Goal: Information Seeking & Learning: Learn about a topic

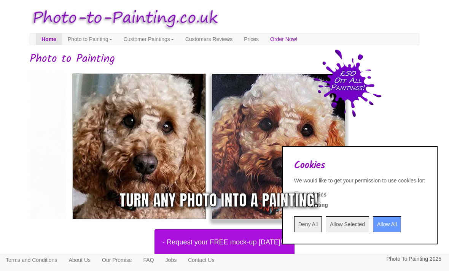
click at [295, 223] on input "Deny All" at bounding box center [308, 225] width 28 height 16
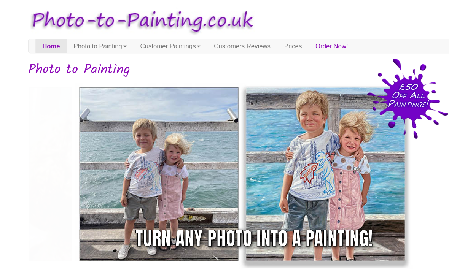
click at [264, 42] on link "Prices" at bounding box center [251, 38] width 26 height 11
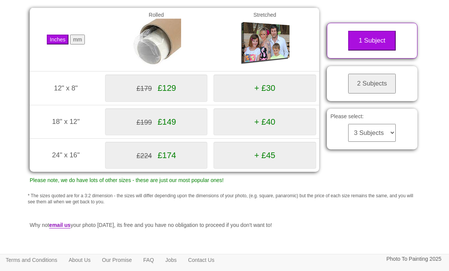
scroll to position [129, 0]
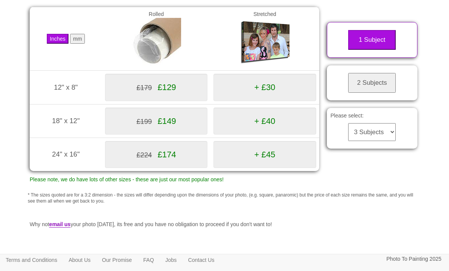
click at [381, 90] on button "2 Subjects" at bounding box center [372, 83] width 48 height 20
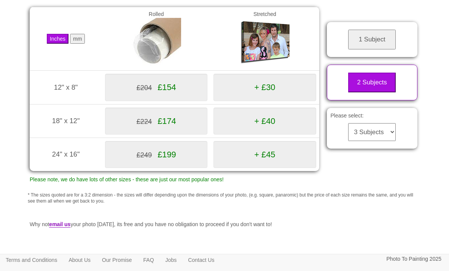
click at [377, 126] on select "3 Subjects 4 Subjects 5 Subjects 6 Subjects 7 Subjects 8 Subjects 9 Subjects 10…" at bounding box center [372, 132] width 48 height 18
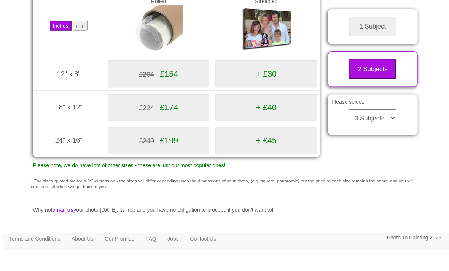
scroll to position [184, 0]
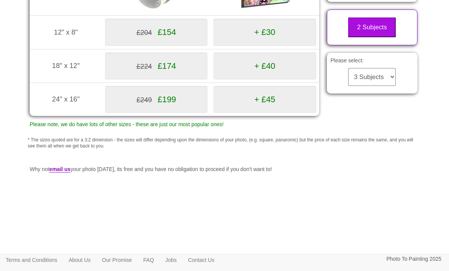
click at [159, 266] on link "FAQ" at bounding box center [149, 260] width 22 height 11
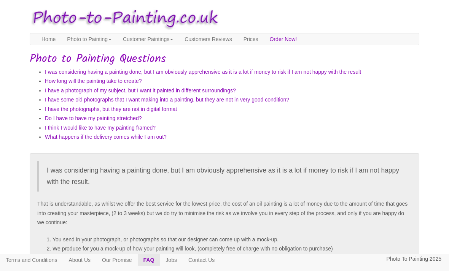
click at [264, 40] on link "Prices" at bounding box center [251, 38] width 26 height 11
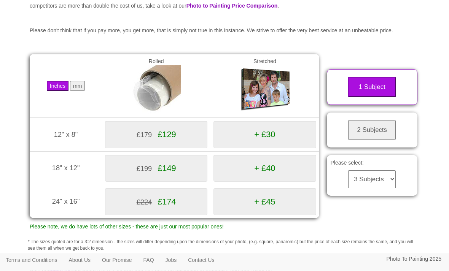
scroll to position [75, 0]
click at [379, 133] on button "2 Subjects" at bounding box center [372, 130] width 48 height 20
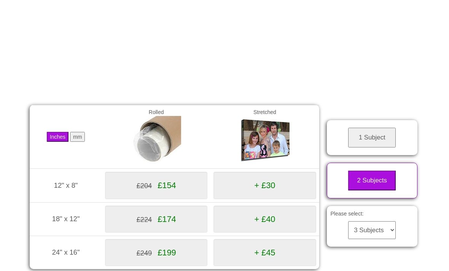
scroll to position [0, 0]
